Goal: Navigation & Orientation: Find specific page/section

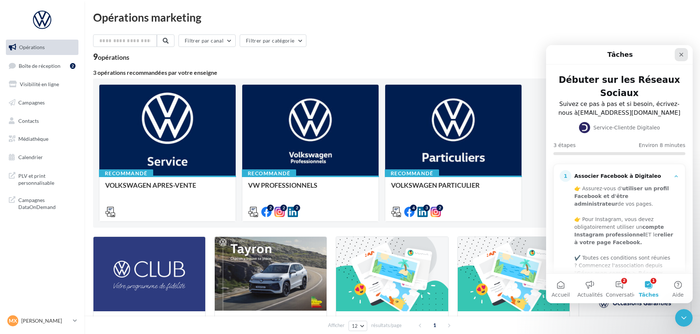
click at [681, 54] on icon "Fermer" at bounding box center [682, 55] width 6 height 6
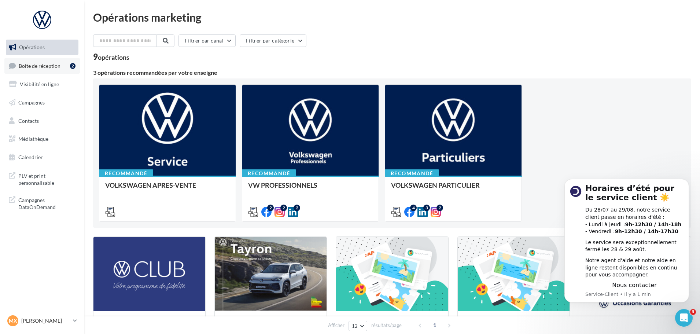
click at [59, 60] on link "Boîte de réception 2" at bounding box center [42, 66] width 76 height 16
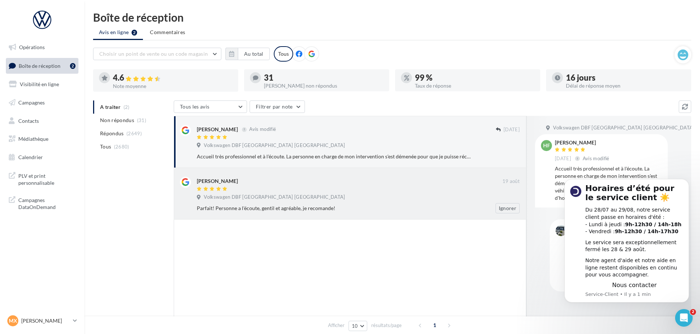
click at [307, 201] on div "Volkswagen DBF Toulouse Espagne" at bounding box center [358, 198] width 323 height 8
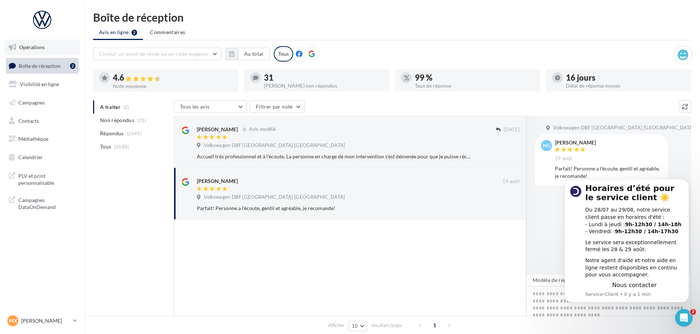
click at [43, 49] on span "Opérations" at bounding box center [32, 47] width 26 height 6
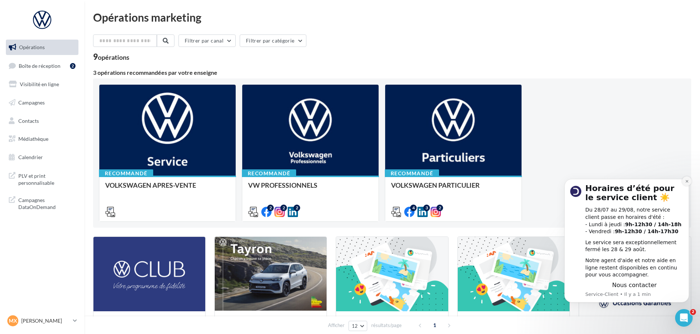
click at [687, 180] on icon "Dismiss notification" at bounding box center [687, 181] width 4 height 4
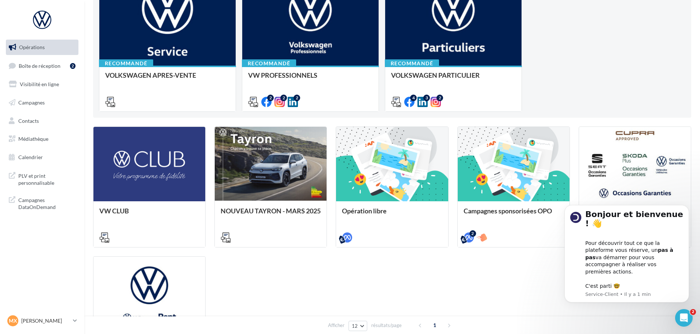
scroll to position [147, 0]
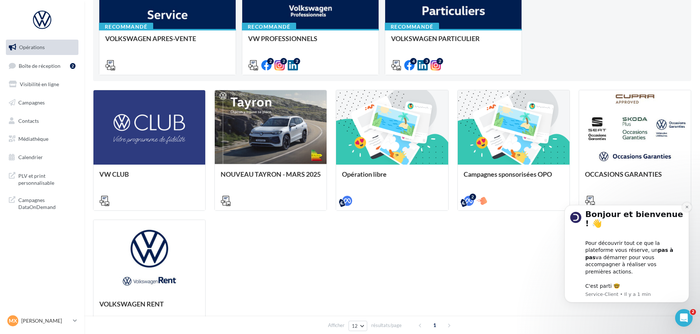
click at [687, 212] on button "Dismiss notification" at bounding box center [687, 207] width 10 height 10
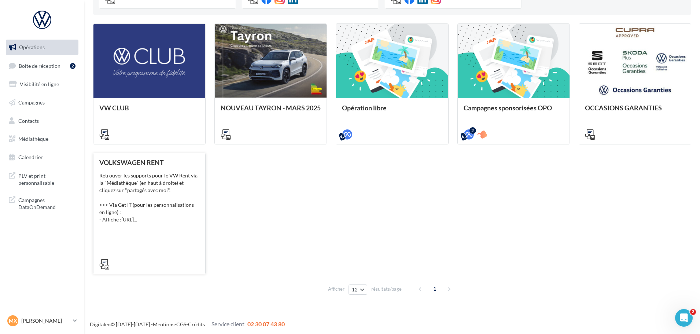
scroll to position [214, 0]
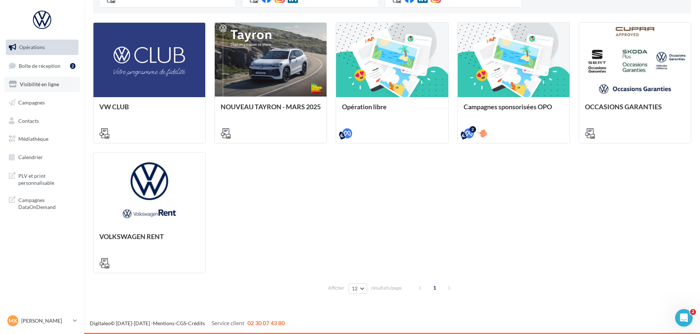
click at [62, 79] on link "Visibilité en ligne" at bounding box center [42, 84] width 76 height 15
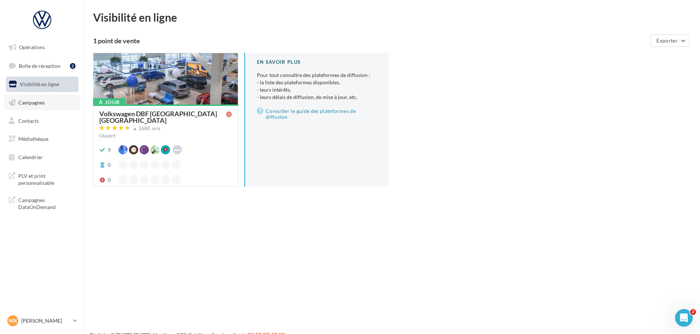
click at [45, 100] on link "Campagnes" at bounding box center [42, 102] width 76 height 15
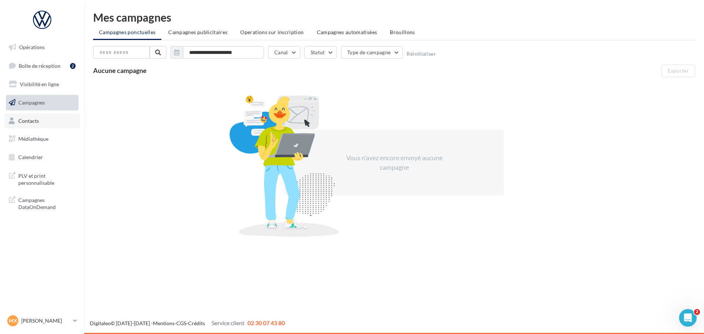
click at [38, 120] on span "Contacts" at bounding box center [28, 120] width 21 height 6
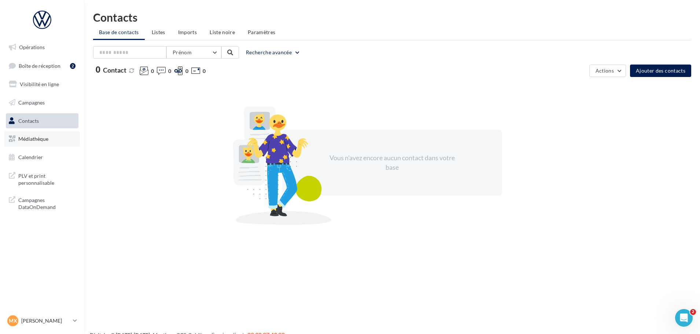
click at [42, 137] on span "Médiathèque" at bounding box center [33, 139] width 30 height 6
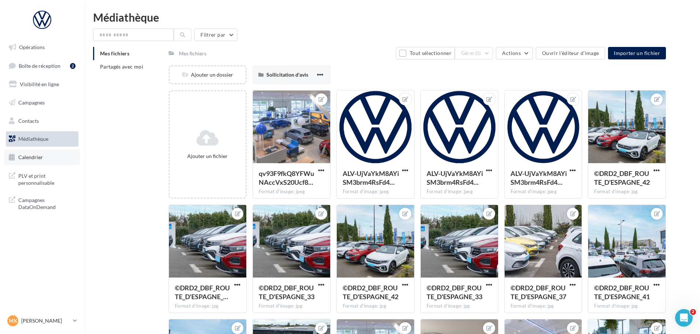
click at [62, 155] on link "Calendrier" at bounding box center [42, 157] width 76 height 15
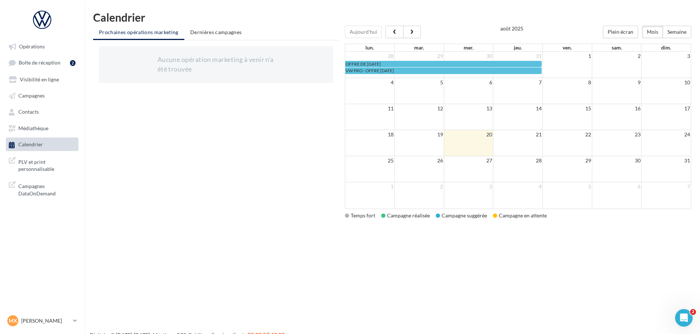
click at [43, 167] on span "PLV et print personnalisable" at bounding box center [46, 165] width 57 height 16
